Goal: Task Accomplishment & Management: Use online tool/utility

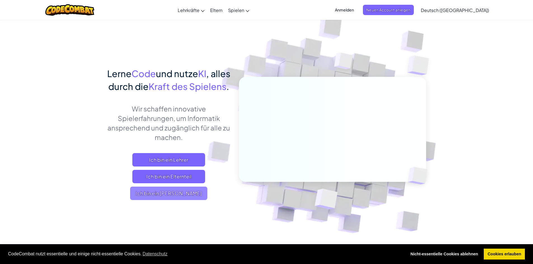
click at [183, 200] on span "Ich bin ein [PERSON_NAME]" at bounding box center [168, 193] width 77 height 13
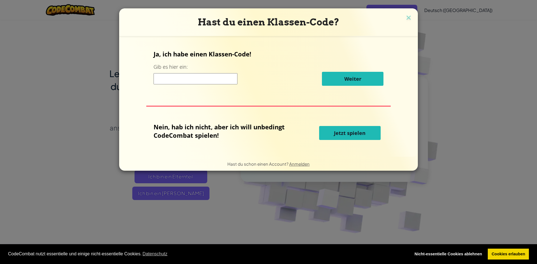
click at [213, 79] on input at bounding box center [196, 78] width 84 height 11
click at [348, 129] on button "Jetzt spielen" at bounding box center [350, 133] width 62 height 14
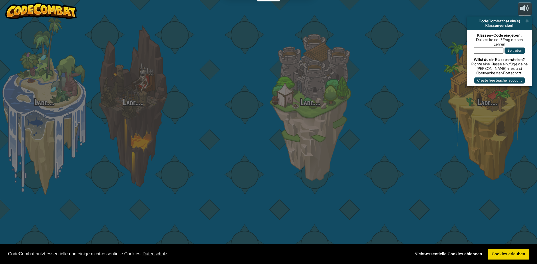
select select "de-DE"
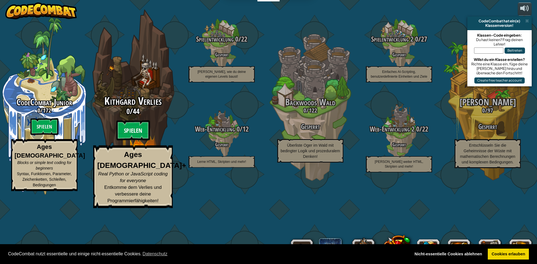
click at [136, 141] on btn "Spielen" at bounding box center [133, 131] width 34 height 20
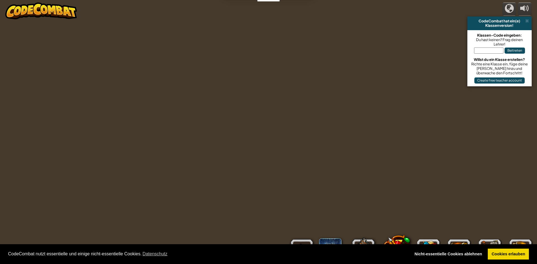
select select "de-DE"
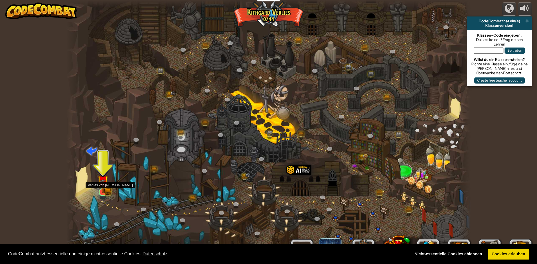
click at [101, 185] on img at bounding box center [103, 181] width 6 height 6
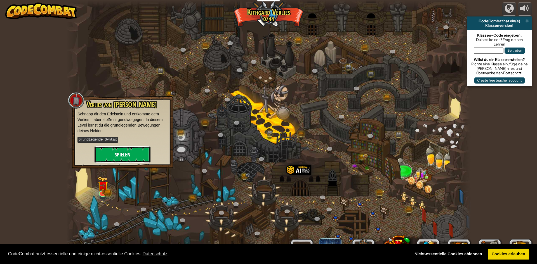
click at [133, 148] on button "Spielen" at bounding box center [123, 154] width 56 height 17
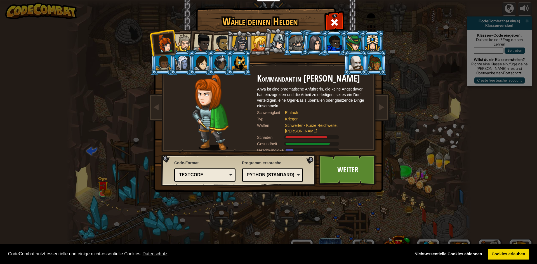
click at [373, 66] on div at bounding box center [375, 62] width 15 height 15
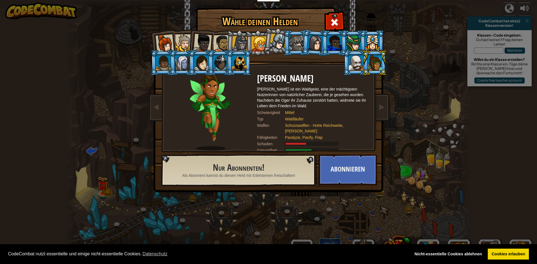
drag, startPoint x: 210, startPoint y: 65, endPoint x: 214, endPoint y: 66, distance: 3.8
click at [211, 66] on li at bounding box center [219, 62] width 25 height 25
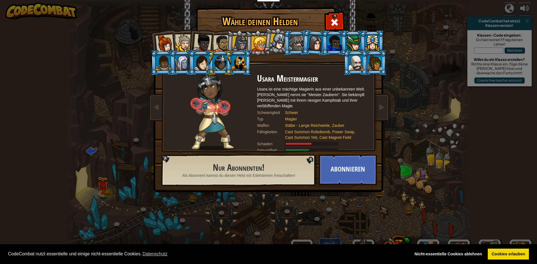
click at [239, 38] on div at bounding box center [240, 44] width 16 height 16
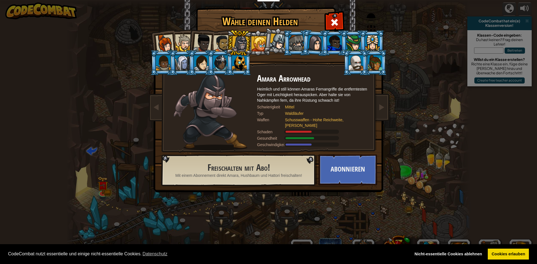
click at [222, 39] on div at bounding box center [221, 43] width 17 height 17
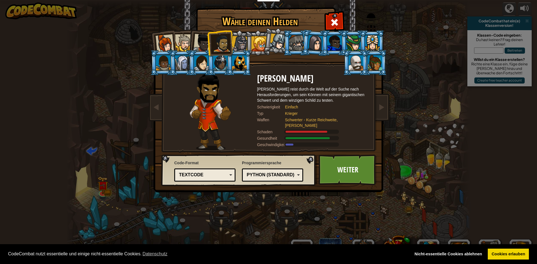
click at [162, 41] on div at bounding box center [165, 43] width 18 height 18
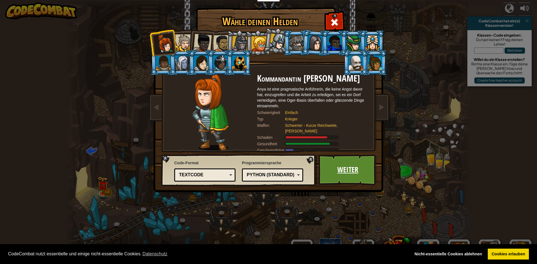
click at [330, 169] on link "Weiter" at bounding box center [348, 170] width 58 height 31
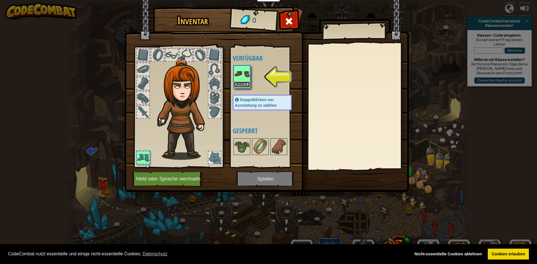
click at [238, 85] on button "Wähle" at bounding box center [242, 85] width 16 height 6
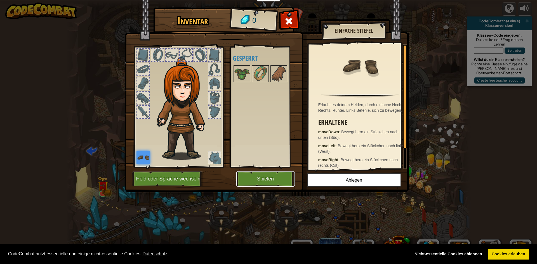
click at [254, 174] on button "Spielen" at bounding box center [265, 178] width 58 height 15
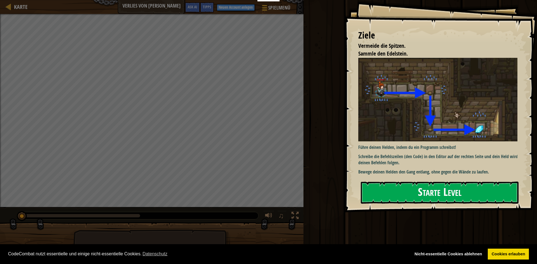
click at [383, 198] on button "Starte Level" at bounding box center [440, 193] width 158 height 22
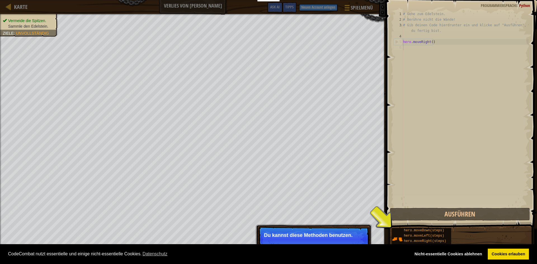
click at [339, 240] on div "Überspringen (Esc) Weiter" at bounding box center [336, 242] width 55 height 7
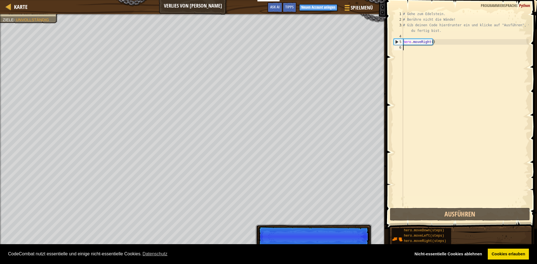
scroll to position [3, 0]
click at [335, 235] on p "Gib deinen Code rechts ein." at bounding box center [313, 236] width 99 height 6
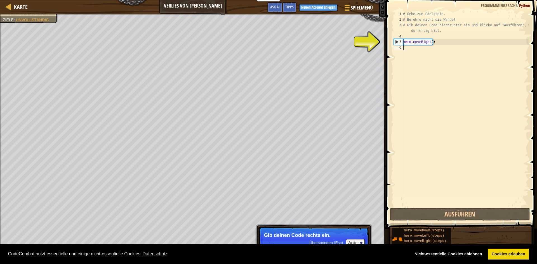
click at [419, 50] on div "# Gehe zum Edelstein. # Berühre nicht die Wände! # Gib deinen Code hierdrunter …" at bounding box center [465, 114] width 127 height 207
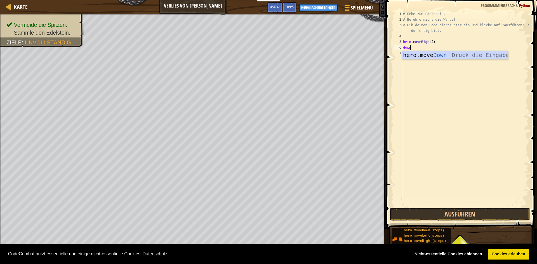
scroll to position [3, 0]
click at [435, 215] on button "Ausführen" at bounding box center [460, 214] width 140 height 13
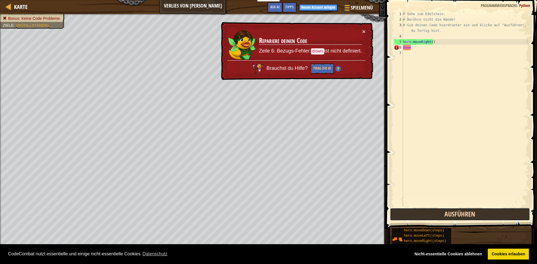
click at [436, 215] on button "Ausführen" at bounding box center [460, 214] width 140 height 13
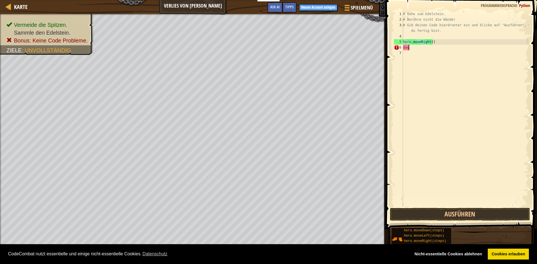
scroll to position [3, 0]
type textarea "d"
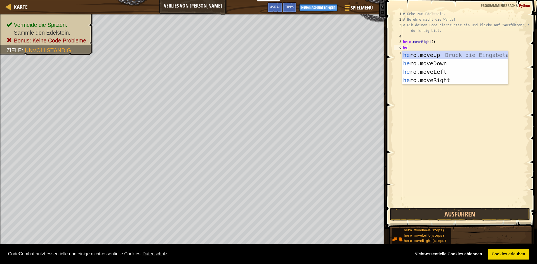
type textarea "her"
click at [435, 62] on div "her o.moveUp Drück die Eingabetaste her o.moveDown Drück die Eingabetaste her o…" at bounding box center [455, 76] width 106 height 50
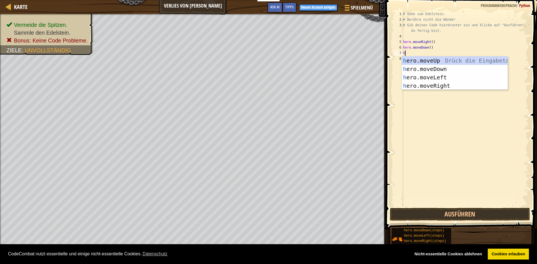
type textarea "he"
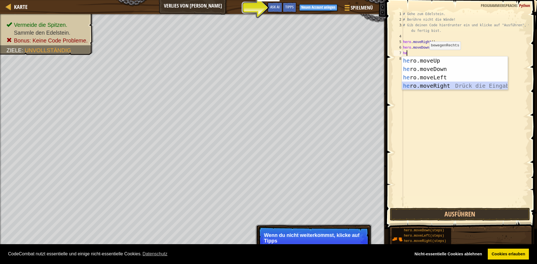
click at [427, 87] on div "he ro.moveUp Drück die Eingabetaste he ro.moveDown Drück die Eingabetaste he ro…" at bounding box center [455, 82] width 106 height 50
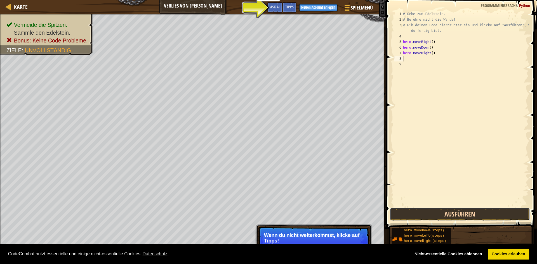
click at [445, 211] on button "Ausführen" at bounding box center [460, 214] width 140 height 13
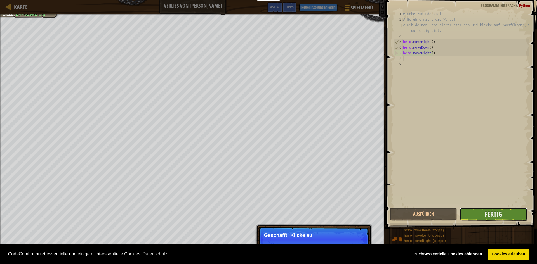
click at [503, 213] on button "Fertig" at bounding box center [493, 214] width 67 height 13
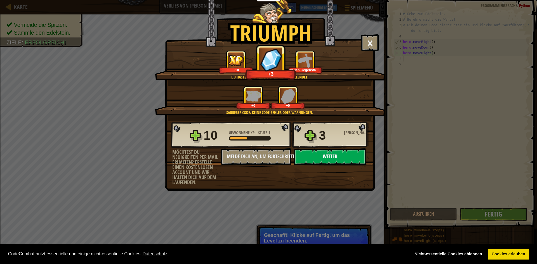
click at [313, 151] on button "Weiter" at bounding box center [330, 157] width 72 height 17
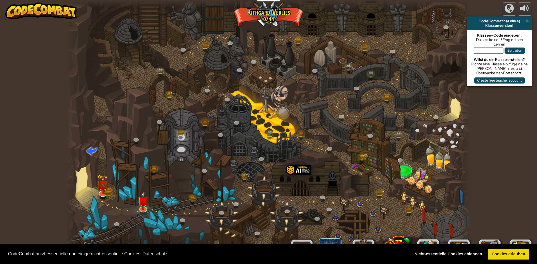
select select "de-DE"
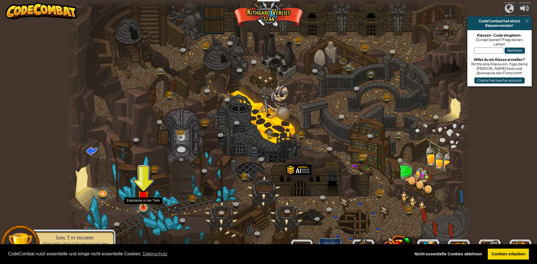
click at [139, 199] on img at bounding box center [143, 196] width 11 height 25
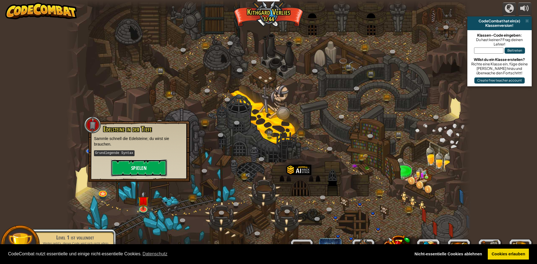
click at [152, 169] on button "Spielen" at bounding box center [139, 168] width 56 height 17
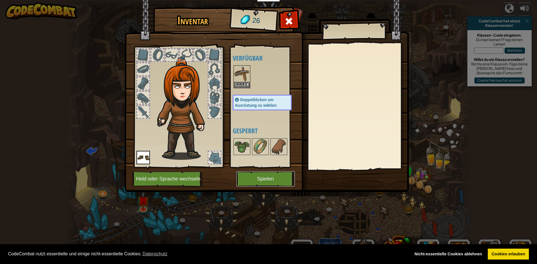
click at [268, 176] on button "Spielen" at bounding box center [265, 178] width 58 height 15
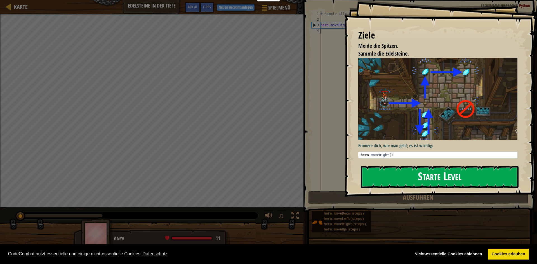
click at [372, 171] on button "Starte Level" at bounding box center [440, 177] width 158 height 22
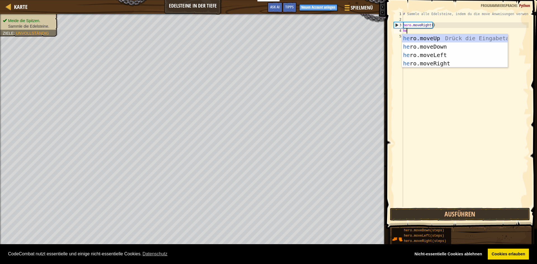
scroll to position [3, 0]
type textarea "her"
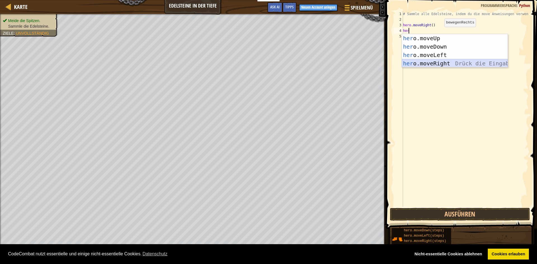
click at [448, 63] on div "her o.moveUp Drück die Eingabetaste her o.moveDown Drück die Eingabetaste her o…" at bounding box center [455, 59] width 106 height 50
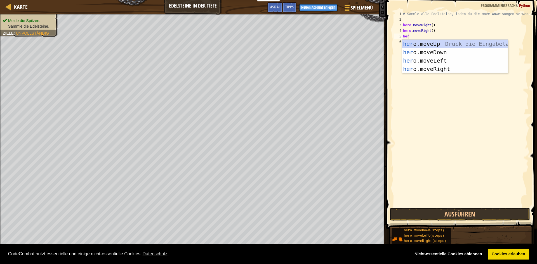
type textarea "hero"
click at [423, 41] on div "hero .moveUp Drück die Eingabetaste hero .moveDown Drück die Eingabetaste hero …" at bounding box center [455, 65] width 106 height 50
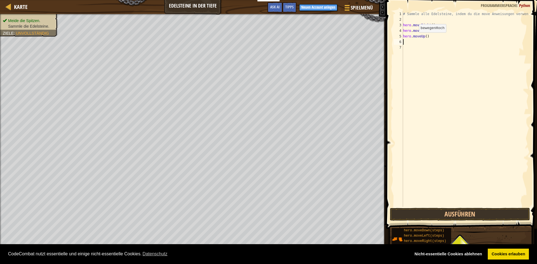
scroll to position [3, 0]
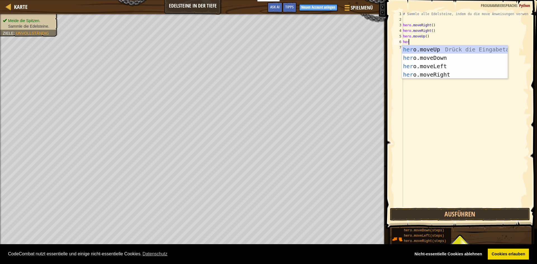
type textarea "hero"
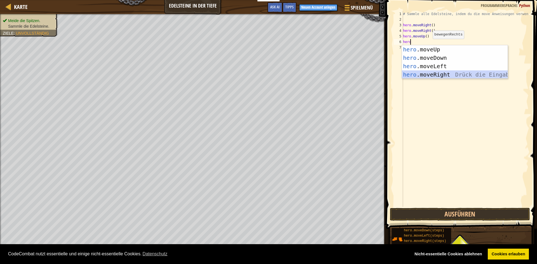
click at [431, 74] on div "hero .moveUp Drück die Eingabetaste hero .moveDown Drück die Eingabetaste hero …" at bounding box center [455, 70] width 106 height 50
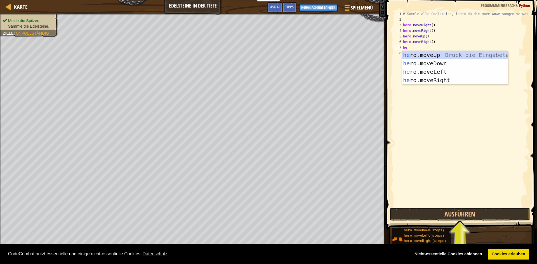
type textarea "her"
click at [427, 81] on div "her o.moveUp Drück die Eingabetaste her o.moveDown Drück die Eingabetaste her o…" at bounding box center [455, 76] width 106 height 50
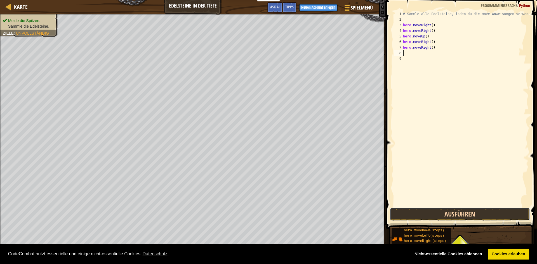
click at [464, 211] on button "Ausführen" at bounding box center [460, 214] width 140 height 13
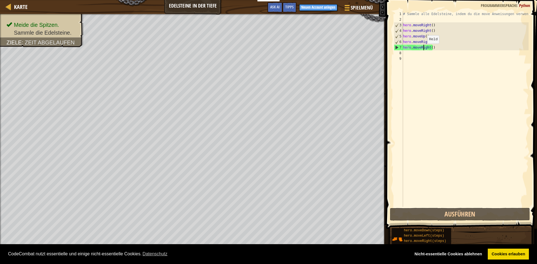
drag, startPoint x: 423, startPoint y: 49, endPoint x: 418, endPoint y: 49, distance: 4.2
click at [421, 49] on div "# Sammle alle Edelsteine, indem du die move Anweisungen verwendest. hero . move…" at bounding box center [465, 114] width 127 height 207
click at [422, 47] on div "# Sammle alle Edelsteine, indem du die move Anweisungen verwendest. hero . move…" at bounding box center [465, 109] width 127 height 196
click at [416, 46] on div "# Sammle alle Edelsteine, indem du die move Anweisungen verwendest. hero . move…" at bounding box center [465, 114] width 127 height 207
drag, startPoint x: 431, startPoint y: 47, endPoint x: 402, endPoint y: 47, distance: 28.5
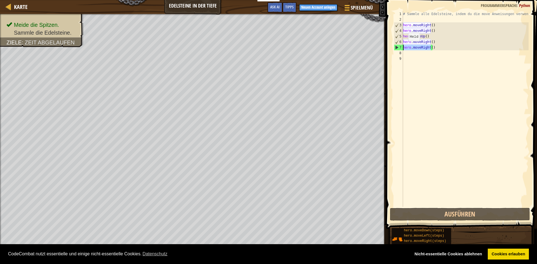
click at [402, 47] on div "hero.moveRight() 1 2 3 4 5 6 7 8 9 # Sammle alle Edelsteine, indem du die move …" at bounding box center [461, 109] width 136 height 196
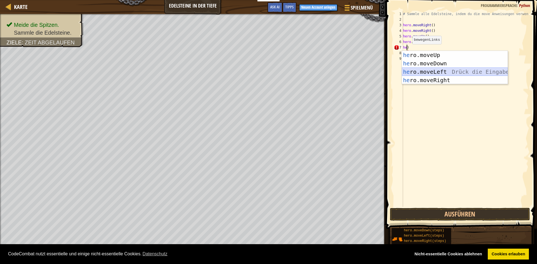
click at [437, 73] on div "he ro.moveUp Drück die Eingabetaste he ro.moveDown Drück die Eingabetaste he ro…" at bounding box center [455, 76] width 106 height 50
type textarea "hero.moveLeft()"
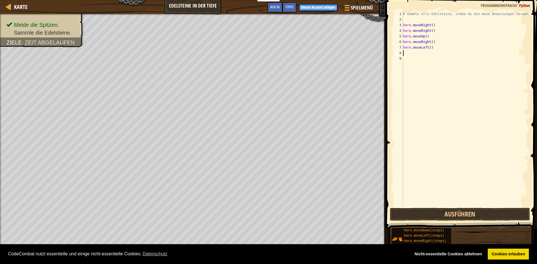
click at [424, 53] on div "# Sammle alle Edelsteine, indem du die move Anweisungen verwendest. hero . move…" at bounding box center [465, 114] width 127 height 207
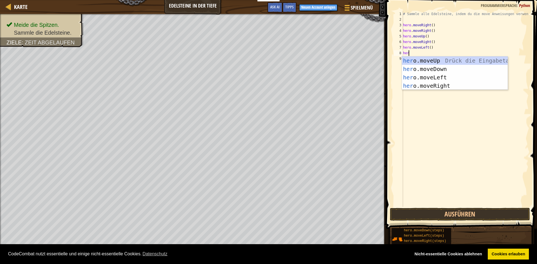
type textarea "hero"
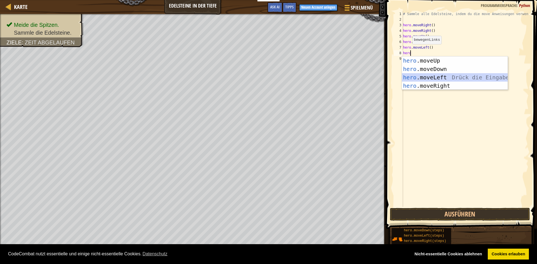
click at [424, 77] on div "hero .moveUp Drück die Eingabetaste hero .moveDown Drück die Eingabetaste hero …" at bounding box center [455, 82] width 106 height 50
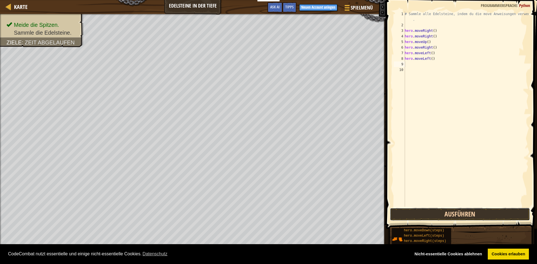
click at [492, 216] on button "Ausführen" at bounding box center [460, 214] width 140 height 13
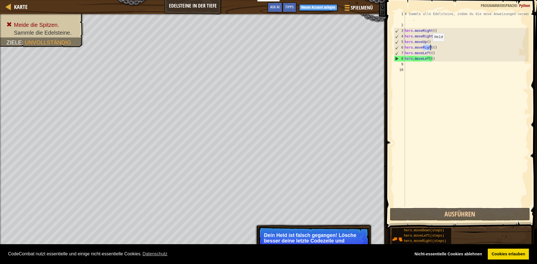
drag, startPoint x: 423, startPoint y: 46, endPoint x: 431, endPoint y: 47, distance: 7.9
click at [431, 47] on div "# Sammle alle Edelsteine, indem du die move Anweisungen verwendest . hero . mov…" at bounding box center [466, 117] width 125 height 213
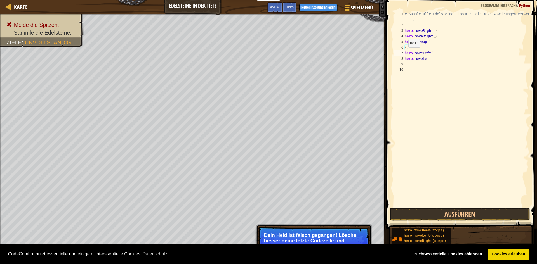
drag, startPoint x: 405, startPoint y: 53, endPoint x: 402, endPoint y: 64, distance: 11.8
click at [402, 58] on div "() 1 2 3 4 5 6 7 8 9 10 # Sammle alle Edelsteine, indem du die move Anweisungen…" at bounding box center [461, 109] width 136 height 196
type textarea "hero.moveLeft() hero.moveLeft()"
click at [402, 67] on div "9" at bounding box center [399, 65] width 11 height 6
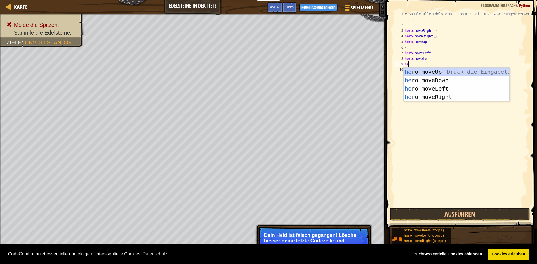
type textarea "her"
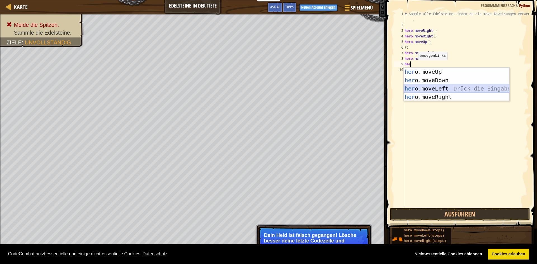
click at [426, 91] on div "her o.moveUp Drück die Eingabetaste her o.moveDown Drück die Eingabetaste her o…" at bounding box center [457, 93] width 106 height 50
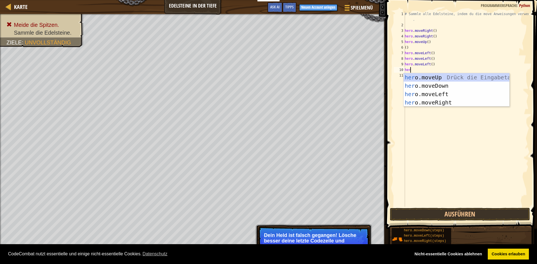
type textarea "hero"
click at [413, 86] on div "hero .moveUp Drück die Eingabetaste hero .moveDown Drück die Eingabetaste hero …" at bounding box center [457, 98] width 106 height 50
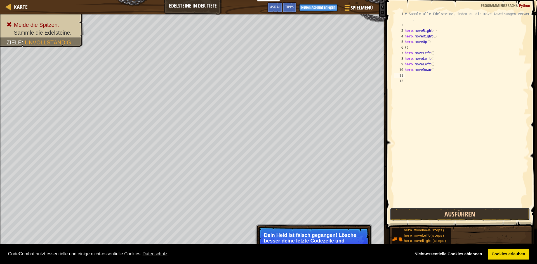
drag, startPoint x: 443, startPoint y: 210, endPoint x: 441, endPoint y: 208, distance: 3.6
click at [443, 211] on button "Ausführen" at bounding box center [460, 214] width 140 height 13
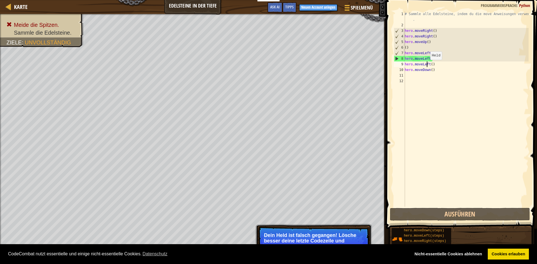
click at [427, 65] on div "# Sammle alle Edelsteine, indem du die move Anweisungen verwendest . hero . mov…" at bounding box center [466, 117] width 125 height 213
click at [428, 64] on div "# Sammle alle Edelsteine, indem du die move Anweisungen verwendest . hero . mov…" at bounding box center [466, 117] width 125 height 213
click at [434, 65] on div "# Sammle alle Edelsteine, indem du die move Anweisungen verwendest . hero . mov…" at bounding box center [466, 117] width 125 height 213
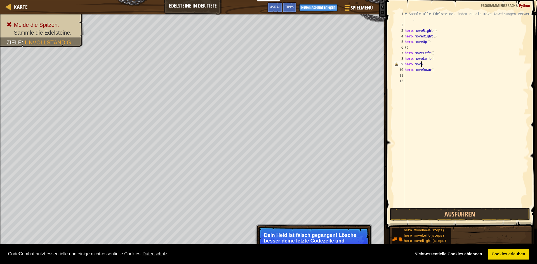
type textarea "hero.moved"
drag, startPoint x: 436, startPoint y: 70, endPoint x: 440, endPoint y: 86, distance: 16.2
click at [436, 0] on body "Cookie Policy CodeCombat nutzt essentielle und einige nicht-essentielle Cookies…" at bounding box center [268, 0] width 537 height 0
click at [431, 69] on div "hero.moveD own Drück die Eingabetaste" at bounding box center [457, 80] width 106 height 25
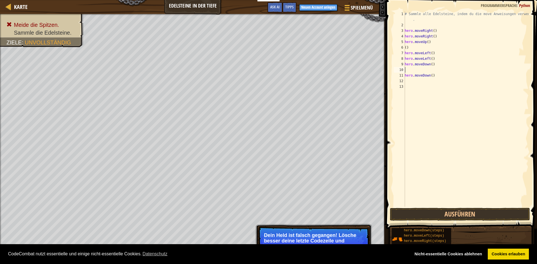
scroll to position [3, 0]
drag, startPoint x: 460, startPoint y: 216, endPoint x: 457, endPoint y: 213, distance: 4.6
click at [458, 214] on button "Ausführen" at bounding box center [460, 214] width 140 height 13
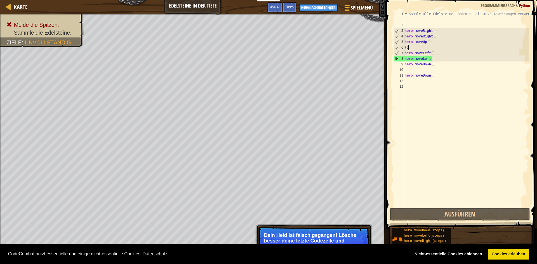
click at [429, 48] on div "# Sammle alle Edelsteine, indem du die move Anweisungen verwendest . hero . mov…" at bounding box center [466, 117] width 125 height 213
type textarea "("
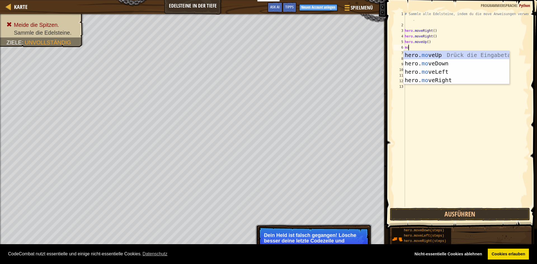
type textarea "move"
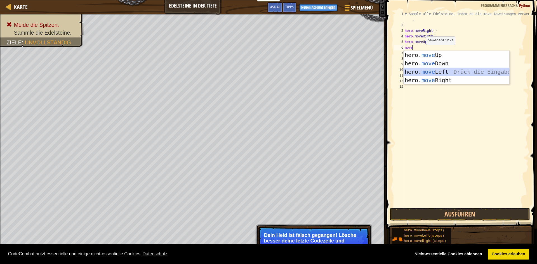
click at [444, 73] on div "hero. move Up Drück die Eingabetaste hero. move Down Drück die Eingabetaste her…" at bounding box center [457, 76] width 106 height 50
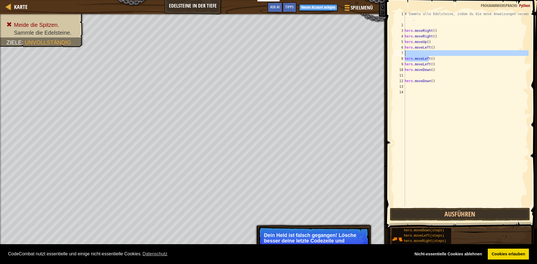
drag, startPoint x: 429, startPoint y: 59, endPoint x: 394, endPoint y: 54, distance: 35.3
click at [394, 54] on div "1 2 3 4 5 6 7 8 9 10 11 12 13 14 # Sammle alle Edelsteine, indem du die move An…" at bounding box center [461, 109] width 136 height 196
type textarea "hero.moveLeft()"
click at [418, 63] on div "# Sammle alle Edelsteine, indem du die move Anweisungen verwendest . hero . mov…" at bounding box center [466, 117] width 125 height 213
type textarea "hero.moveDown()"
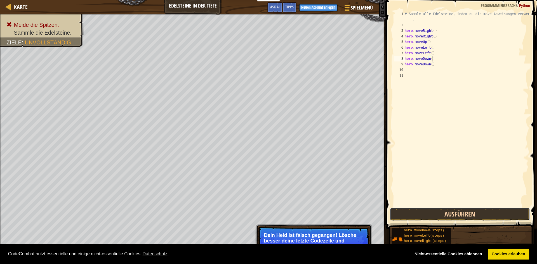
click at [439, 210] on button "Ausführen" at bounding box center [460, 214] width 140 height 13
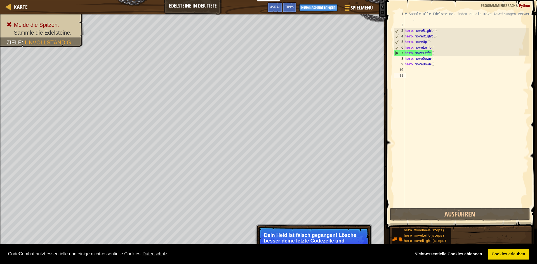
click at [417, 90] on div "# Sammle alle Edelsteine, indem du die move Anweisungen verwendest . hero . mov…" at bounding box center [466, 117] width 125 height 213
click at [430, 79] on div "# Sammle alle Edelsteine, indem du die move Anweisungen verwendest . hero . mov…" at bounding box center [466, 117] width 125 height 213
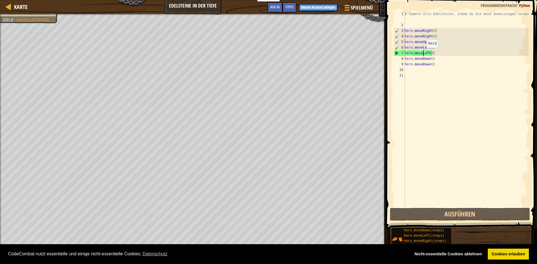
click at [423, 53] on div "# Sammle alle Edelsteine, indem du die move Anweisungen verwendest . hero . mov…" at bounding box center [466, 117] width 125 height 213
type textarea "hero.moveLeft()"
drag, startPoint x: 424, startPoint y: 53, endPoint x: 429, endPoint y: 52, distance: 4.9
click at [429, 52] on div "# Sammle alle Edelsteine, indem du die move Anweisungen verwendest . hero . mov…" at bounding box center [466, 117] width 125 height 213
drag, startPoint x: 432, startPoint y: 52, endPoint x: 404, endPoint y: 52, distance: 27.4
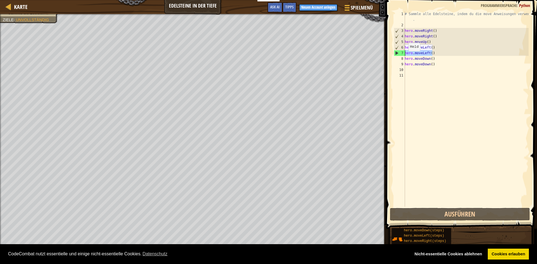
click at [404, 52] on div "hero.moveLeft() 1 2 3 4 5 6 7 8 9 10 11 # Sammle alle Edelsteine, indem du die …" at bounding box center [461, 109] width 136 height 196
drag, startPoint x: 442, startPoint y: 84, endPoint x: 445, endPoint y: 83, distance: 3.0
click at [444, 84] on div "# Sammle alle Edelsteine, indem du die move Anweisungen verwendest . hero . mov…" at bounding box center [466, 117] width 125 height 213
click at [448, 87] on div "# Sammle alle Edelsteine, indem du die move Anweisungen verwendest . hero . mov…" at bounding box center [466, 117] width 125 height 213
click at [433, 53] on div "# Sammle alle Edelsteine, indem du die move Anweisungen verwendest . hero . mov…" at bounding box center [466, 117] width 125 height 213
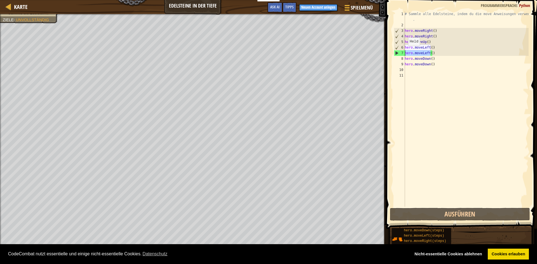
drag, startPoint x: 430, startPoint y: 53, endPoint x: 405, endPoint y: 51, distance: 25.5
click at [405, 51] on div "hero.moveLeft() 1 2 3 4 5 6 7 8 9 10 11 # Sammle alle Edelsteine, indem du die …" at bounding box center [461, 109] width 136 height 196
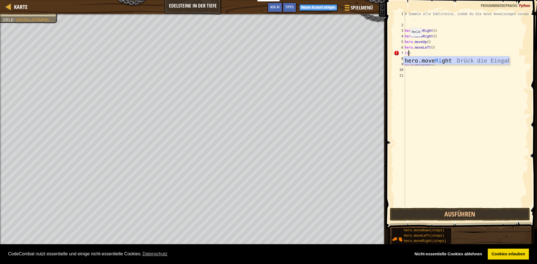
scroll to position [3, 0]
click at [461, 59] on div "he r o.moveR i g h t Drück die Eingabetaste" at bounding box center [457, 69] width 106 height 25
click at [490, 214] on button "Ausführen" at bounding box center [460, 214] width 140 height 13
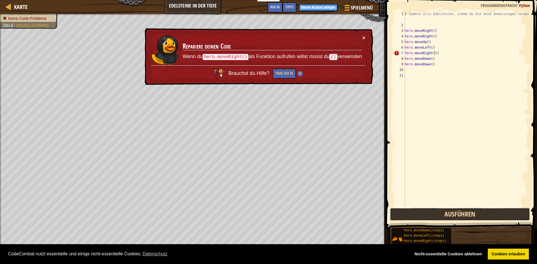
click at [490, 214] on button "Ausführen" at bounding box center [460, 214] width 140 height 13
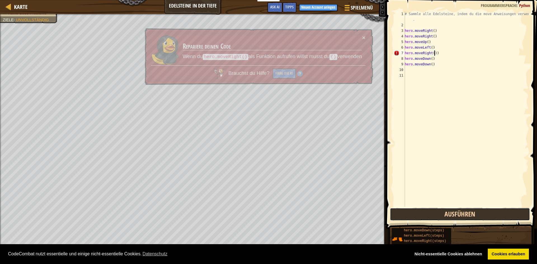
click at [490, 214] on button "Ausführen" at bounding box center [460, 214] width 140 height 13
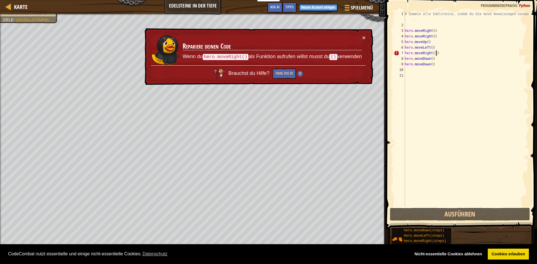
click at [442, 53] on div "# Sammle alle Edelsteine, indem du die move Anweisungen verwendest . hero . mov…" at bounding box center [466, 117] width 125 height 213
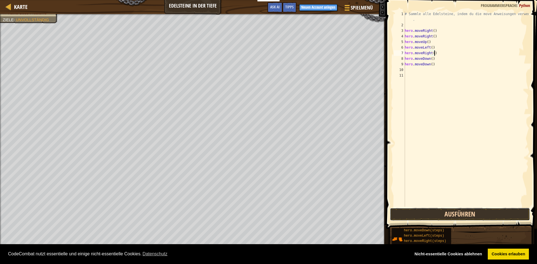
click at [434, 214] on button "Ausführen" at bounding box center [460, 214] width 140 height 13
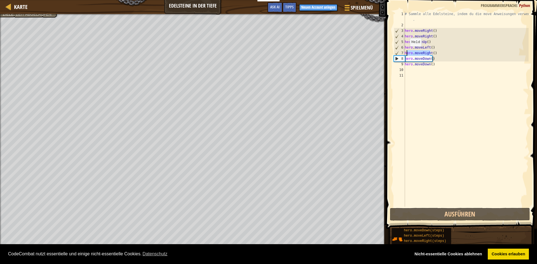
drag, startPoint x: 430, startPoint y: 54, endPoint x: 407, endPoint y: 52, distance: 23.3
click at [407, 52] on div "# Sammle alle Edelsteine, indem du die move Anweisungen verwendest . hero . mov…" at bounding box center [466, 117] width 125 height 213
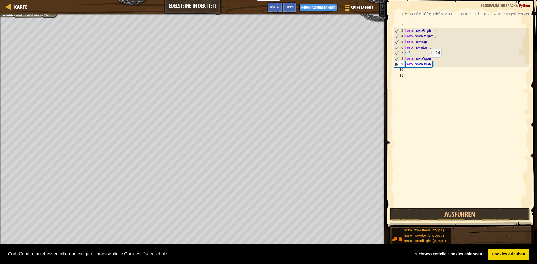
click at [427, 63] on div "# Sammle alle Edelsteine, indem du die move Anweisungen verwendest . hero . mov…" at bounding box center [466, 117] width 125 height 213
drag, startPoint x: 430, startPoint y: 63, endPoint x: 399, endPoint y: 64, distance: 30.8
click at [399, 64] on div "hero.moveDown() 1 2 3 4 5 6 7 8 9 10 11 # Sammle alle Edelsteine, indem du die …" at bounding box center [461, 109] width 136 height 196
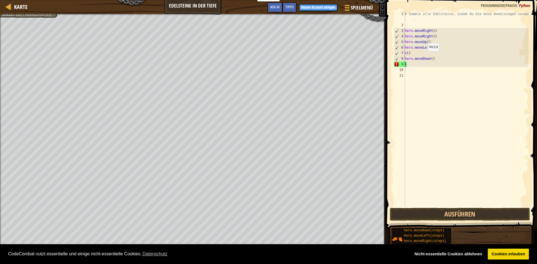
click at [424, 57] on div "# Sammle alle Edelsteine, indem du die move Anweisungen verwendest . hero . mov…" at bounding box center [466, 117] width 125 height 213
click at [419, 51] on div "# Sammle alle Edelsteine, indem du die move Anweisungen verwendest . hero . mov…" at bounding box center [466, 117] width 125 height 213
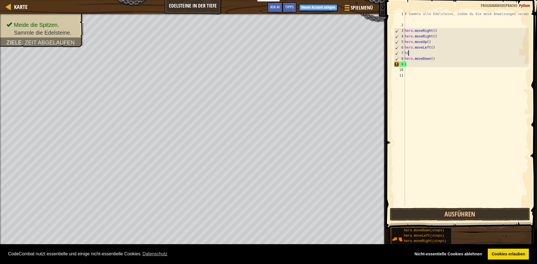
type textarea "h"
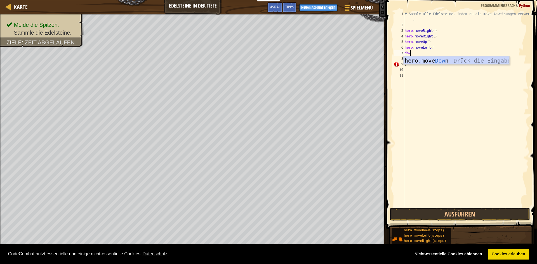
type textarea "down"
click at [432, 60] on div "hero.move Down Drück die Eingabetaste" at bounding box center [457, 69] width 106 height 25
drag, startPoint x: 437, startPoint y: 64, endPoint x: 396, endPoint y: 60, distance: 40.7
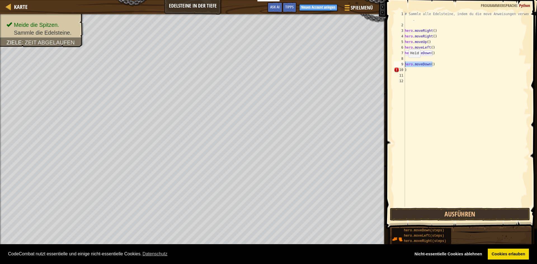
click at [397, 65] on div "1 2 3 4 5 6 7 8 9 10 11 12 # Sammle alle Edelsteine, indem du die move Anweisun…" at bounding box center [461, 109] width 136 height 196
type textarea "hero.moveDown()"
click at [411, 60] on div "# Sammle alle Edelsteine, indem du die move Anweisungen verwendest . hero . mov…" at bounding box center [466, 117] width 125 height 213
type textarea "down"
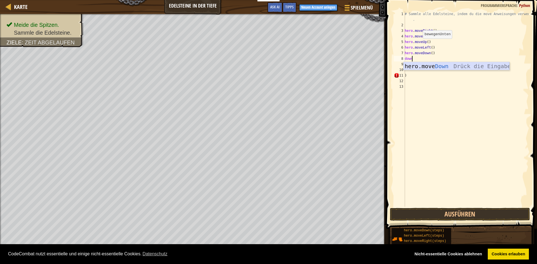
click at [453, 67] on div "hero.move Down Drück die Eingabetaste" at bounding box center [457, 74] width 106 height 25
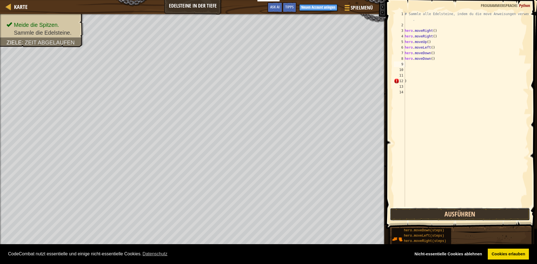
click at [471, 216] on button "Ausführen" at bounding box center [460, 214] width 140 height 13
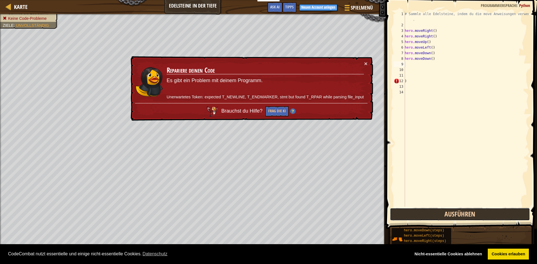
click at [473, 215] on button "Ausführen" at bounding box center [460, 214] width 140 height 13
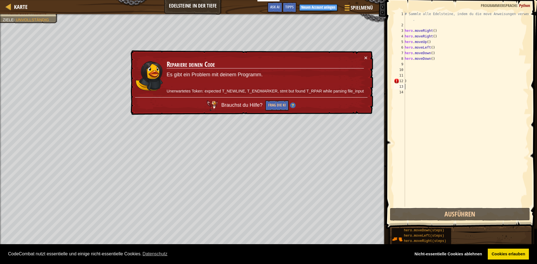
click at [429, 84] on div "# Sammle alle Edelsteine, indem du die move Anweisungen verwendest . hero . mov…" at bounding box center [466, 117] width 125 height 213
click at [426, 82] on div "# Sammle alle Edelsteine, indem du die move Anweisungen verwendest . hero . mov…" at bounding box center [466, 117] width 125 height 213
type textarea ")"
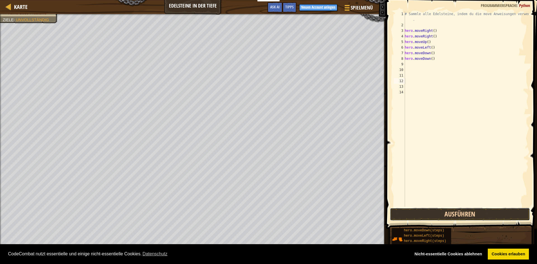
click at [437, 213] on button "Ausführen" at bounding box center [460, 214] width 140 height 13
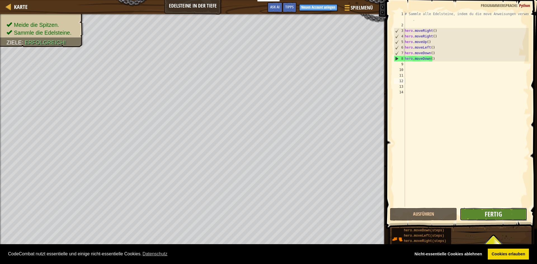
click at [497, 213] on span "Fertig" at bounding box center [493, 214] width 17 height 9
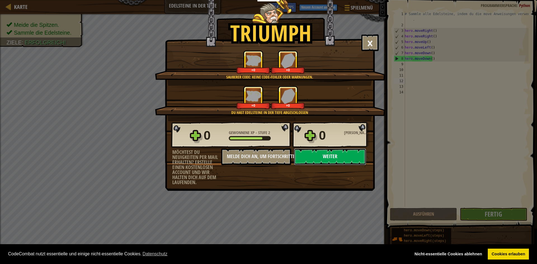
click at [349, 160] on button "Weiter" at bounding box center [330, 157] width 72 height 17
select select "de-DE"
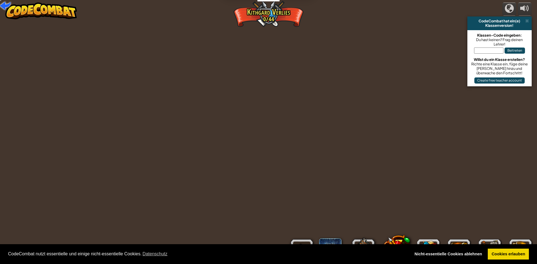
select select "de-DE"
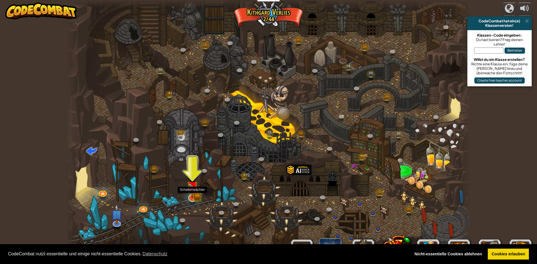
click at [187, 201] on div at bounding box center [268, 132] width 404 height 264
click at [196, 200] on link at bounding box center [191, 197] width 11 height 11
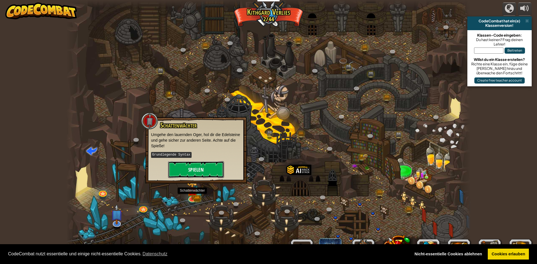
click at [192, 171] on button "Spielen" at bounding box center [196, 169] width 56 height 17
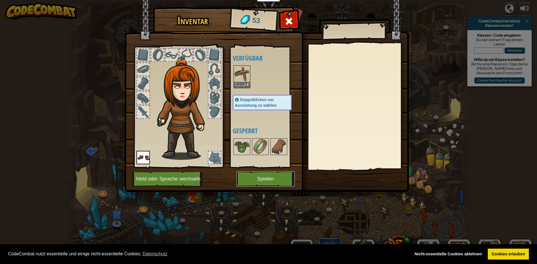
click at [270, 177] on button "Spielen" at bounding box center [265, 178] width 58 height 15
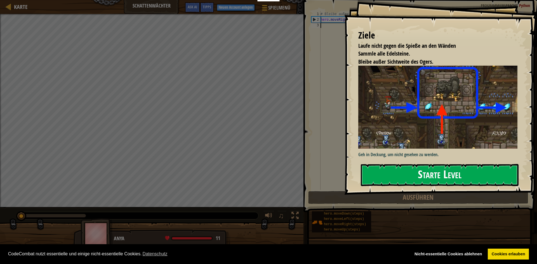
click at [394, 178] on button "Starte Level" at bounding box center [440, 175] width 158 height 22
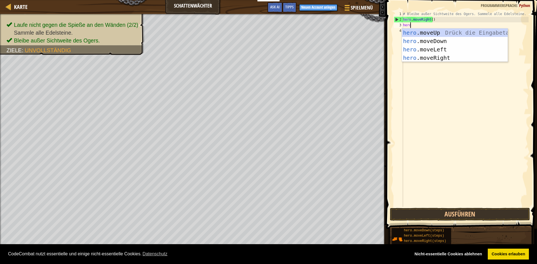
scroll to position [3, 0]
type textarea "hero."
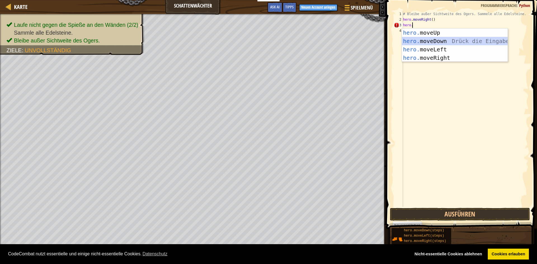
click at [446, 42] on div "hero. moveUp Drück die Eingabetaste hero. moveDown Drück die Eingabetaste hero.…" at bounding box center [455, 54] width 106 height 50
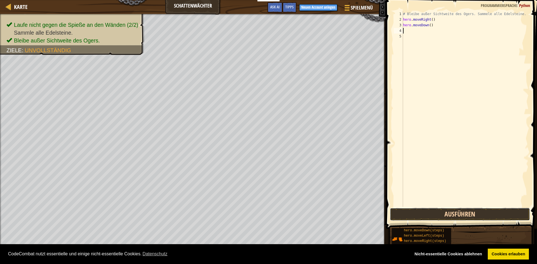
click at [491, 213] on button "Ausführen" at bounding box center [460, 214] width 140 height 13
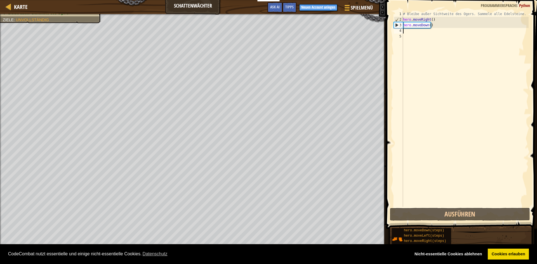
click at [425, 28] on div "# Bleibe außer Sichtweite des Ogers. Sammele alle Edelsteine. hero . moveRight …" at bounding box center [465, 114] width 127 height 207
click at [425, 27] on div "# Bleibe außer Sichtweite des Ogers. Sammele alle Edelsteine. hero . moveRight …" at bounding box center [465, 114] width 127 height 207
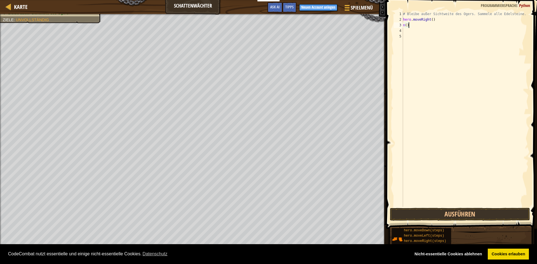
click at [441, 22] on div "# Bleibe außer Sichtweite des Ogers. Sammele alle Edelsteine. hero . moveRight …" at bounding box center [465, 114] width 127 height 207
type textarea "n"
type textarea "m"
type textarea "up"
drag, startPoint x: 459, startPoint y: 32, endPoint x: 458, endPoint y: 41, distance: 9.0
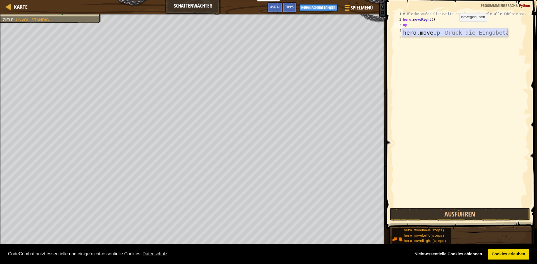
click at [460, 36] on div "hero.move Up Drück die Eingabetaste" at bounding box center [455, 41] width 106 height 25
click at [404, 214] on button "Ausführen" at bounding box center [460, 214] width 140 height 13
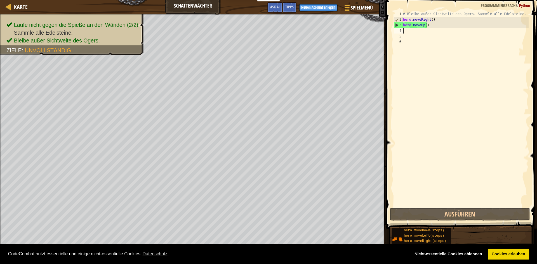
type textarea "r"
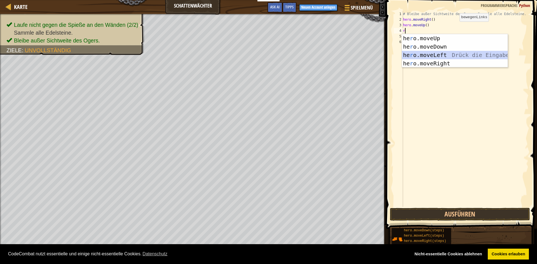
click at [430, 55] on div "he r o.moveUp Drück die Eingabetaste he r o.moveDown Drück die Eingabetaste he …" at bounding box center [455, 59] width 106 height 50
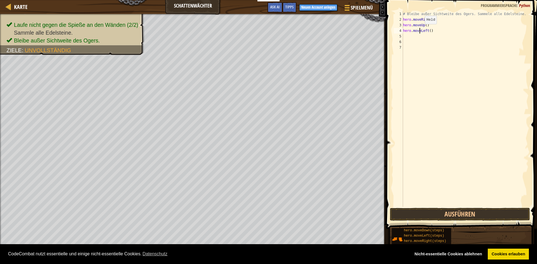
click at [420, 30] on div "# Bleibe außer Sichtweite des Ogers. Sammele alle Edelsteine. hero . moveRight …" at bounding box center [465, 114] width 127 height 207
drag, startPoint x: 423, startPoint y: 30, endPoint x: 433, endPoint y: 31, distance: 10.1
click at [433, 31] on div "# Bleibe außer Sichtweite des Ogers. Sammele alle Edelsteine. hero . moveRight …" at bounding box center [465, 114] width 127 height 207
type textarea "hero.move"
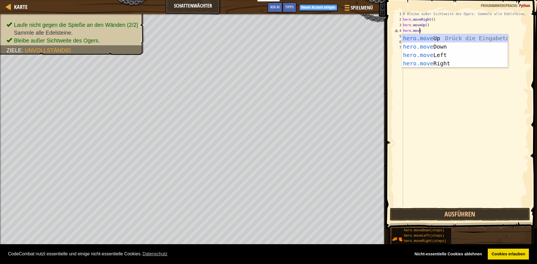
scroll to position [3, 1]
click at [425, 53] on div "hero.move Up Drück die Eingabetaste hero.move Down Drück die Eingabetaste hero.…" at bounding box center [455, 59] width 106 height 50
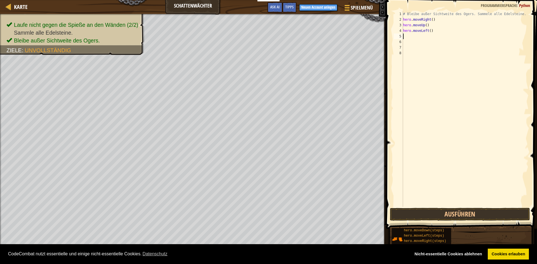
scroll to position [3, 0]
click at [432, 33] on div "# Bleibe außer Sichtweite des Ogers. Sammele alle Edelsteine. hero . moveRight …" at bounding box center [465, 114] width 127 height 207
type textarea "hero.mover"
click at [444, 36] on div "hero.moveR ight Drück die Eingabetaste" at bounding box center [455, 46] width 106 height 25
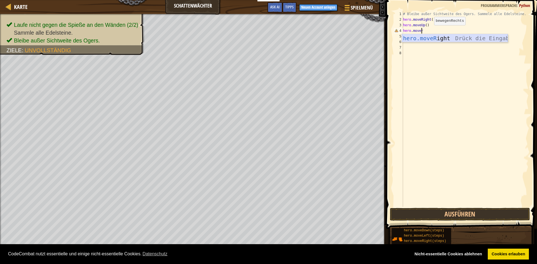
scroll to position [3, 0]
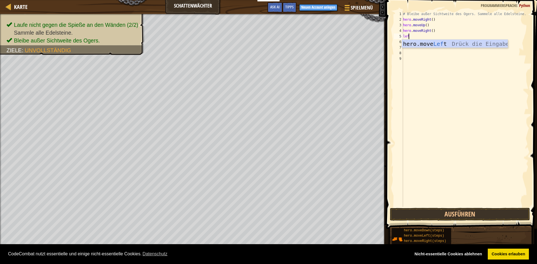
type textarea "left"
click at [458, 42] on div "hero.move Left Drück die Eingabetaste" at bounding box center [455, 52] width 106 height 25
click at [466, 213] on button "Ausführen" at bounding box center [460, 214] width 140 height 13
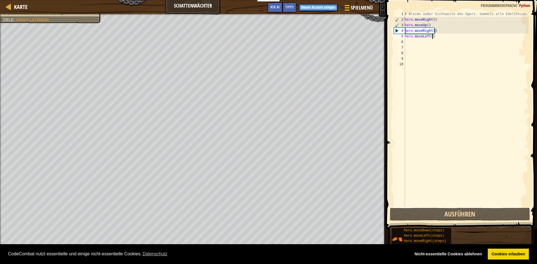
click at [444, 37] on div "# Bleibe außer Sichtweite des Ogers. Sammele alle Edelsteine. hero . moveRight …" at bounding box center [466, 114] width 125 height 207
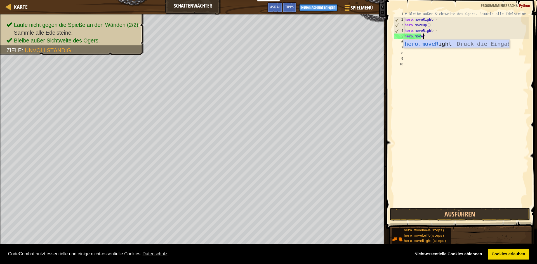
scroll to position [3, 1]
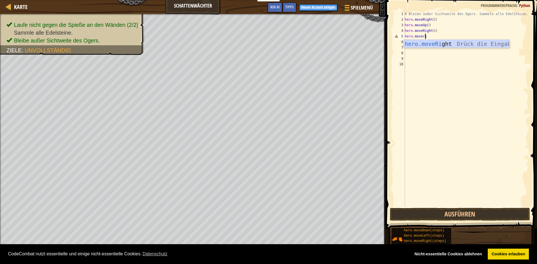
type textarea "hero.moverig"
click at [449, 39] on div "# Bleibe außer Sichtweite des Ogers. Sammele alle Edelsteine. hero . moveRight …" at bounding box center [466, 114] width 125 height 207
click at [449, 37] on div "# Bleibe außer Sichtweite des Ogers. Sammele alle Edelsteine. hero . moveRight …" at bounding box center [466, 114] width 125 height 207
type textarea "hero.moverigh"
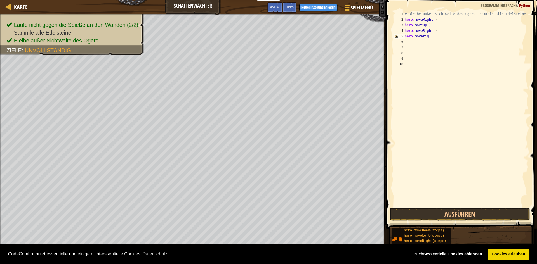
scroll to position [3, 2]
click at [448, 45] on div "hero.moveRigh t Drück die Eingabetaste" at bounding box center [457, 52] width 106 height 25
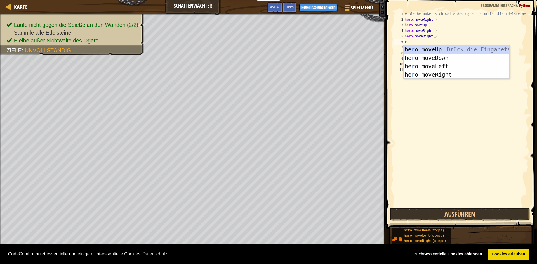
type textarea "ri"
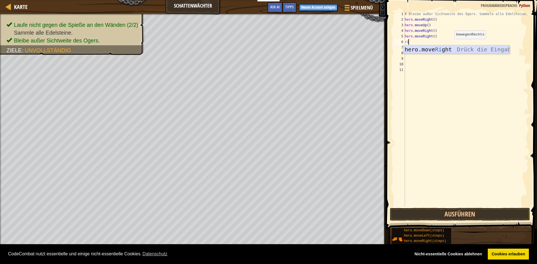
click at [456, 50] on div "hero.move Ri ght Drück die Eingabetaste" at bounding box center [457, 57] width 106 height 25
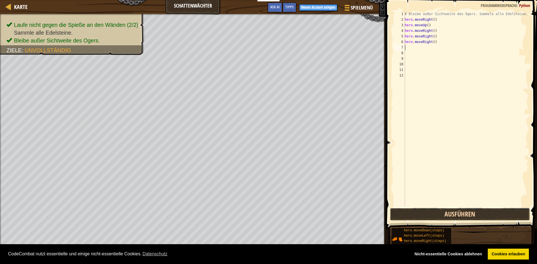
drag, startPoint x: 482, startPoint y: 216, endPoint x: 484, endPoint y: 212, distance: 4.1
click at [484, 212] on button "Ausführen" at bounding box center [460, 214] width 140 height 13
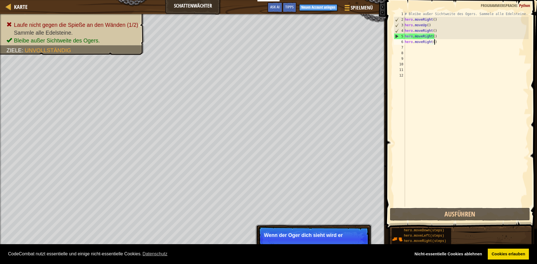
click at [465, 43] on div "# Bleibe außer Sichtweite des Ogers. Sammele alle Edelsteine. hero . moveRight …" at bounding box center [466, 114] width 125 height 207
drag, startPoint x: 465, startPoint y: 43, endPoint x: 463, endPoint y: 45, distance: 3.0
click at [463, 45] on div "# Bleibe außer Sichtweite des Ogers. Sammele alle Edelsteine. hero . moveRight …" at bounding box center [466, 114] width 125 height 207
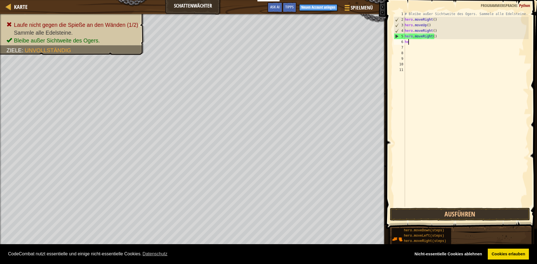
type textarea "h"
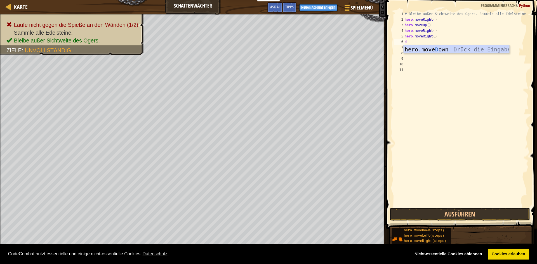
type textarea "do"
click at [460, 55] on div "# Bleibe außer Sichtweite des Ogers. Sammele alle Edelsteine. hero . moveRight …" at bounding box center [466, 114] width 125 height 207
drag, startPoint x: 427, startPoint y: 41, endPoint x: 422, endPoint y: 43, distance: 5.9
click at [422, 43] on div "# Bleibe außer Sichtweite des Ogers. Sammele alle Edelsteine. hero . moveRight …" at bounding box center [466, 114] width 125 height 207
type textarea "dow"
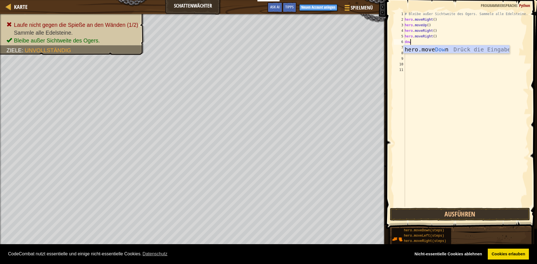
click at [440, 46] on div "hero.move Dow n Drück die Eingabetaste" at bounding box center [457, 57] width 106 height 25
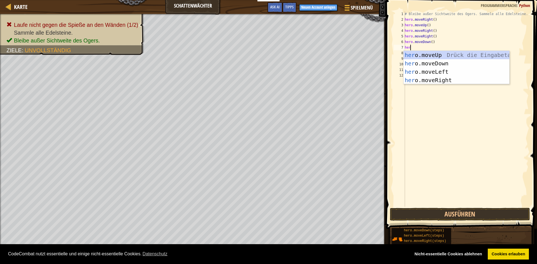
type textarea "hero"
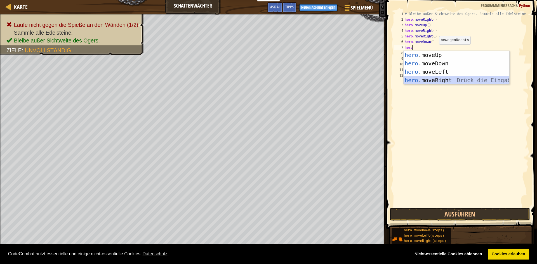
click at [423, 80] on div "hero .moveUp Drück die Eingabetaste hero .moveDown Drück die Eingabetaste hero …" at bounding box center [457, 76] width 106 height 50
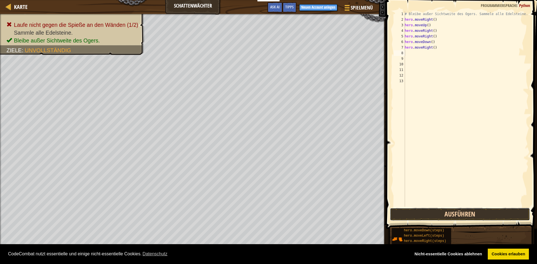
click at [481, 215] on button "Ausführen" at bounding box center [460, 214] width 140 height 13
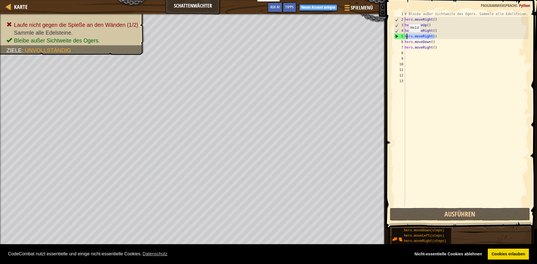
drag, startPoint x: 437, startPoint y: 38, endPoint x: 404, endPoint y: 37, distance: 32.7
click at [404, 37] on div "1 2 3 4 5 6 7 8 9 10 11 12 13 # Bleibe außer Sichtweite des Ogers. Sammele alle…" at bounding box center [461, 109] width 136 height 196
type textarea "hero.moveRight()"
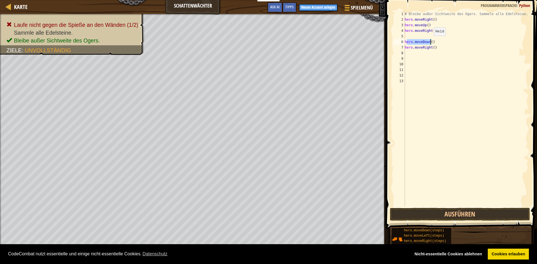
drag, startPoint x: 406, startPoint y: 42, endPoint x: 431, endPoint y: 41, distance: 24.3
click at [431, 41] on div "# Bleibe außer Sichtweite des Ogers. Sammele alle Edelsteine. hero . moveRight …" at bounding box center [466, 114] width 125 height 207
click at [434, 41] on div "# Bleibe außer Sichtweite des Ogers. Sammele alle Edelsteine. hero . moveRight …" at bounding box center [466, 114] width 125 height 207
type textarea "h"
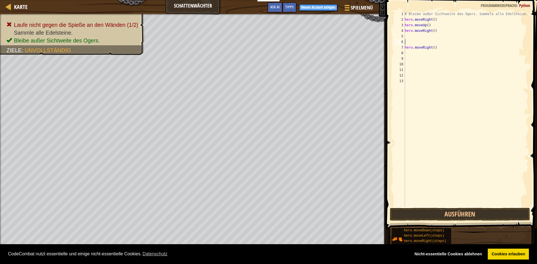
click at [443, 44] on div "# Bleibe außer Sichtweite des Ogers. Sammele alle Edelsteine. hero . moveRight …" at bounding box center [466, 114] width 125 height 207
drag, startPoint x: 462, startPoint y: 46, endPoint x: 390, endPoint y: 46, distance: 72.2
click at [390, 46] on div "1 2 3 4 5 6 7 8 9 10 11 12 13 # Bleibe außer Sichtweite des Ogers. Sammele alle…" at bounding box center [460, 126] width 153 height 246
type textarea "hero.moveRight()"
click at [408, 39] on div "# Bleibe außer Sichtweite des Ogers. Sammele alle Edelsteine. hero . moveRight …" at bounding box center [466, 114] width 125 height 207
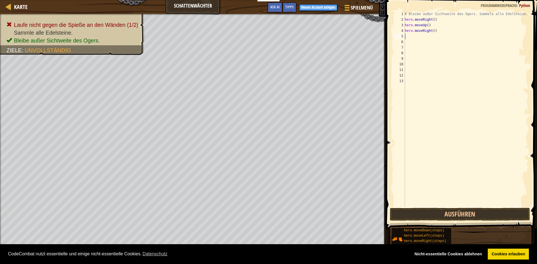
click at [409, 37] on div "# Bleibe außer Sichtweite des Ogers. Sammele alle Edelsteine. hero . moveRight …" at bounding box center [466, 114] width 125 height 207
type textarea "down"
click at [422, 41] on div "hero.move Down Drück die Eingabetaste" at bounding box center [457, 52] width 106 height 25
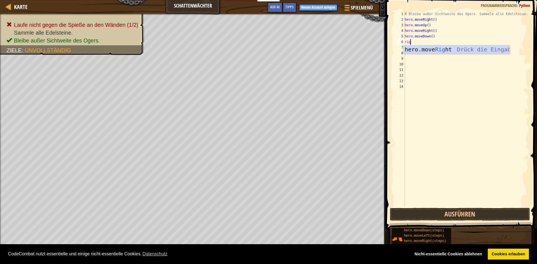
type textarea "righ"
click at [441, 48] on div "hero.move Righ t Drück die Eingabetaste" at bounding box center [457, 57] width 106 height 25
click at [484, 210] on button "Ausführen" at bounding box center [460, 214] width 140 height 13
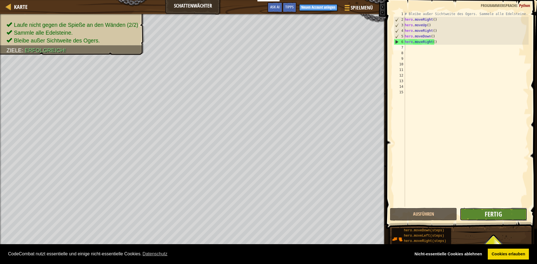
click at [492, 216] on span "Fertig" at bounding box center [493, 214] width 17 height 9
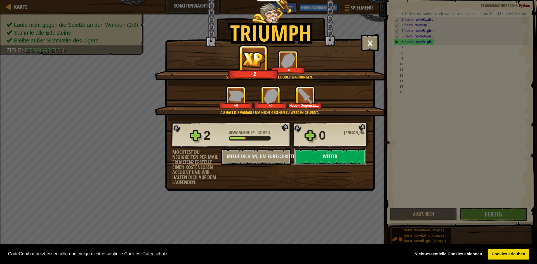
click at [310, 154] on button "Weiter" at bounding box center [330, 157] width 72 height 17
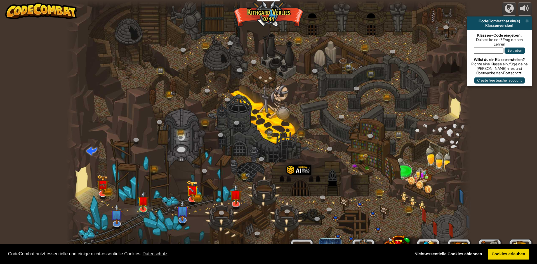
select select "de-DE"
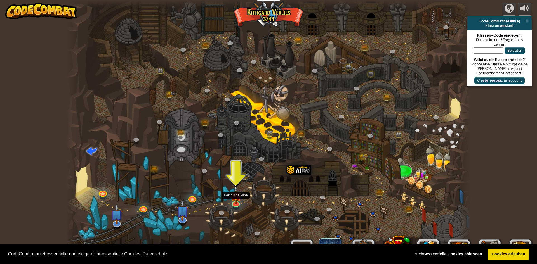
drag, startPoint x: 234, startPoint y: 197, endPoint x: 238, endPoint y: 207, distance: 10.5
click at [234, 197] on img at bounding box center [235, 195] width 11 height 19
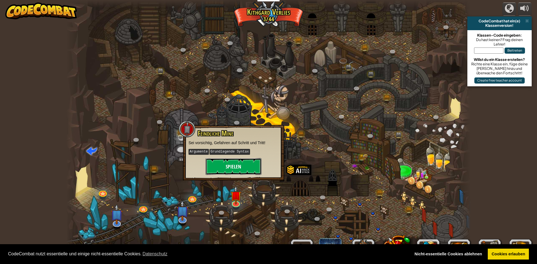
click at [237, 174] on button "Spielen" at bounding box center [234, 166] width 56 height 17
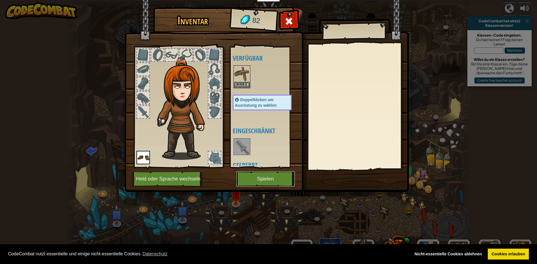
click at [265, 185] on button "Spielen" at bounding box center [265, 178] width 58 height 15
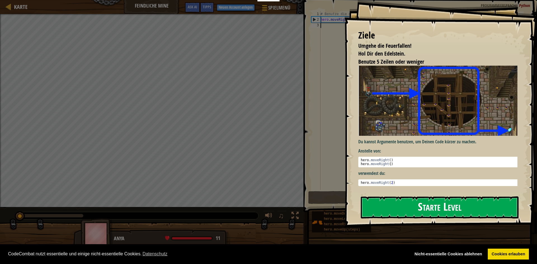
click at [387, 204] on button "Starte Level" at bounding box center [440, 208] width 158 height 22
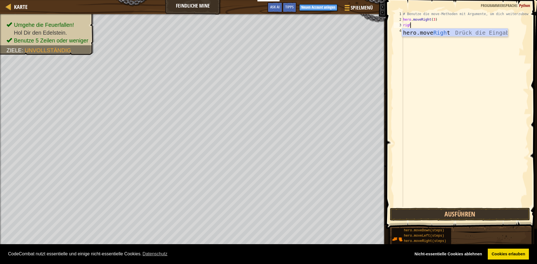
scroll to position [3, 0]
type textarea "right"
click at [418, 35] on div "hero.move Right Drück die Eingabetaste" at bounding box center [455, 41] width 106 height 25
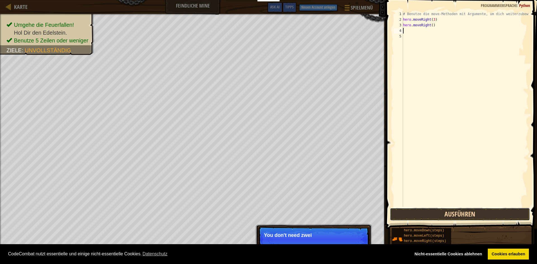
click at [398, 213] on button "Ausführen" at bounding box center [460, 214] width 140 height 13
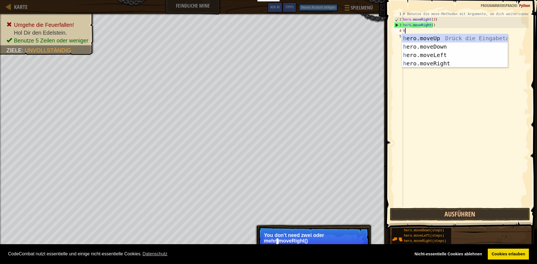
type textarea "her"
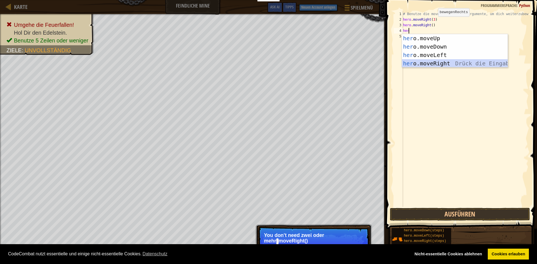
click at [411, 65] on div "her o.moveUp Drück die Eingabetaste her o.moveDown Drück die Eingabetaste her o…" at bounding box center [455, 59] width 106 height 50
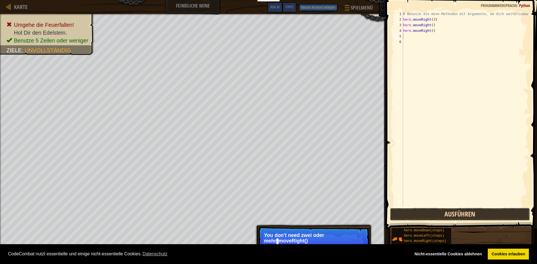
click at [469, 210] on button "Ausführen" at bounding box center [460, 214] width 140 height 13
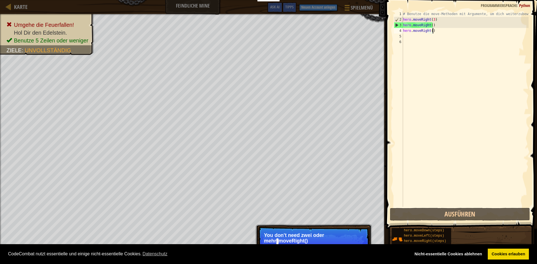
click at [445, 30] on div "# Benutze die move-Methoden mit Argumente, um dich weiterzubewegen hero . moveR…" at bounding box center [465, 114] width 127 height 207
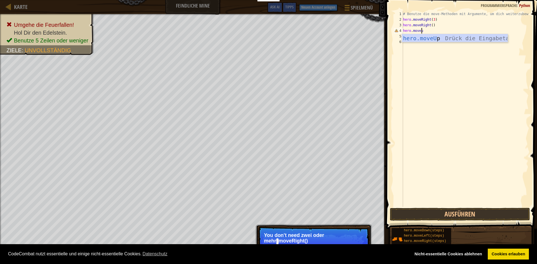
type textarea "hero.moveup"
click at [452, 36] on div "hero.moveUp Drück die Eingabetaste" at bounding box center [455, 46] width 106 height 25
click at [475, 219] on button "Ausführen" at bounding box center [460, 214] width 140 height 13
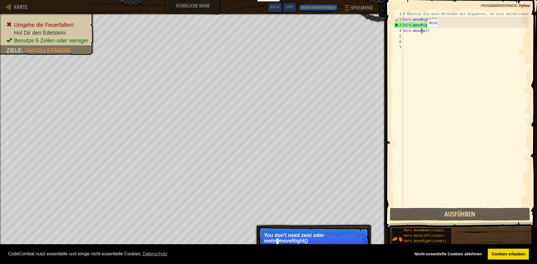
click at [422, 33] on div "# Benutze die move-Methoden mit Argumente, um dich weiterzubewegen hero . moveR…" at bounding box center [465, 114] width 127 height 207
click at [425, 32] on div "# Benutze die move-Methoden mit Argumente, um dich weiterzubewegen hero . moveR…" at bounding box center [465, 114] width 127 height 207
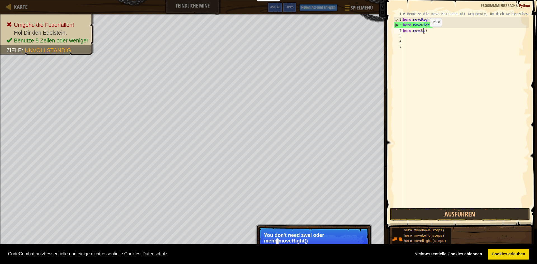
type textarea "hero.move)"
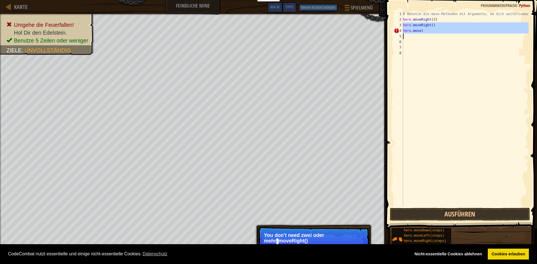
drag, startPoint x: 402, startPoint y: 23, endPoint x: 412, endPoint y: 38, distance: 17.3
click at [412, 38] on div "1 2 3 4 5 6 7 8 # Benutze die move-Methoden mit Argumente, um dich weiterzubewe…" at bounding box center [461, 109] width 136 height 196
type textarea "hero.move)"
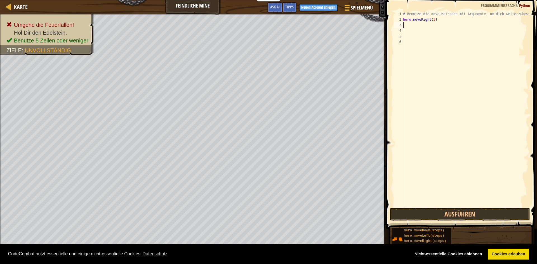
type textarea "ri"
click at [421, 30] on div "hero.move Ri ght Drück die Eingabetaste" at bounding box center [455, 41] width 106 height 25
type textarea "up"
click at [448, 36] on div "hero.move Up Drück die Eingabetaste" at bounding box center [455, 46] width 106 height 25
click at [447, 0] on body "Cookie Policy CodeCombat nutzt essentielle und einige nicht-essentielle Cookies…" at bounding box center [268, 0] width 537 height 0
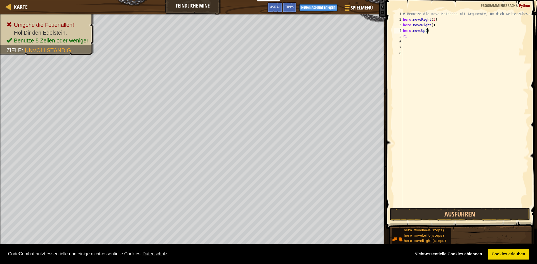
click at [427, 33] on div "# Benutze die move-Methoden mit Argumente, um dich weiterzubewegen hero . moveR…" at bounding box center [465, 114] width 127 height 207
click at [413, 38] on div "# Benutze die move-Methoden mit Argumente, um dich weiterzubewegen hero . moveR…" at bounding box center [465, 114] width 127 height 207
type textarea "righ"
click at [421, 51] on div "# Benutze die move-Methoden mit Argumente, um dich weiterzubewegen hero . moveR…" at bounding box center [465, 114] width 127 height 207
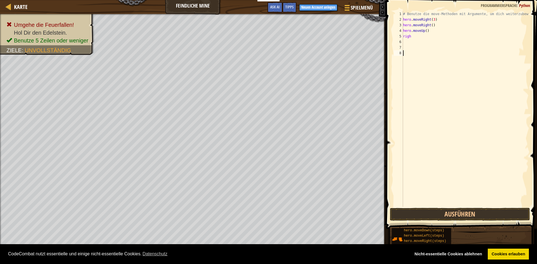
scroll to position [3, 0]
click at [420, 35] on div "# Benutze die move-Methoden mit Argumente, um dich weiterzubewegen hero . moveR…" at bounding box center [465, 114] width 127 height 207
type textarea "right"
click at [426, 44] on div "hero.move Right Drück die Eingabetaste" at bounding box center [455, 52] width 106 height 25
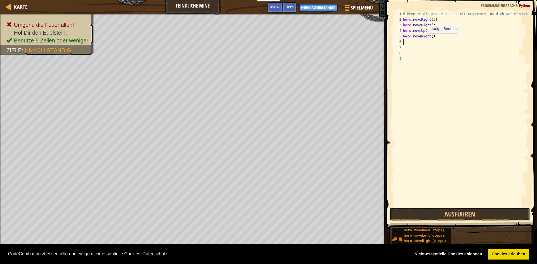
scroll to position [3, 0]
type textarea "righ"
click at [425, 51] on div "hero.move Righ t Drück die Eingabetaste" at bounding box center [455, 57] width 106 height 25
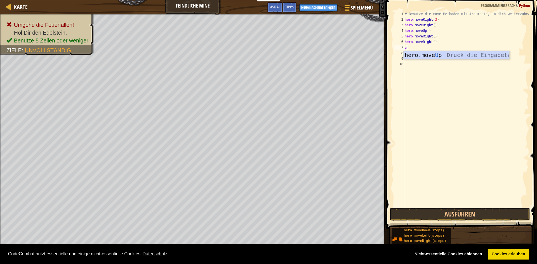
type textarea "up"
click at [434, 52] on div "hero.move Up Drück die Eingabetaste" at bounding box center [457, 63] width 106 height 25
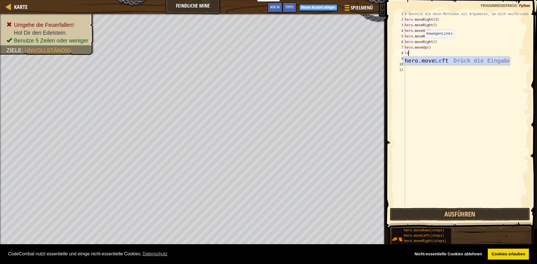
type textarea "lef"
click at [430, 60] on div "hero.move Lef t Drück die Eingabetaste" at bounding box center [457, 69] width 106 height 25
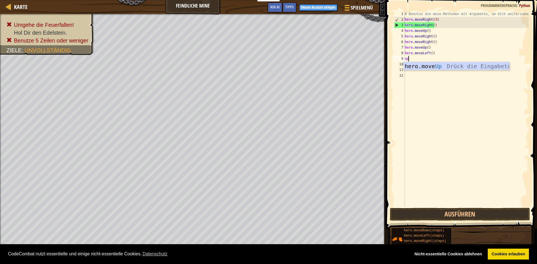
type textarea "u"
type textarea "left"
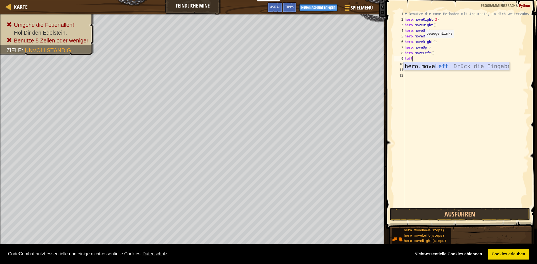
click at [429, 67] on div "hero.move Left Drück die Eingabetaste" at bounding box center [457, 74] width 106 height 25
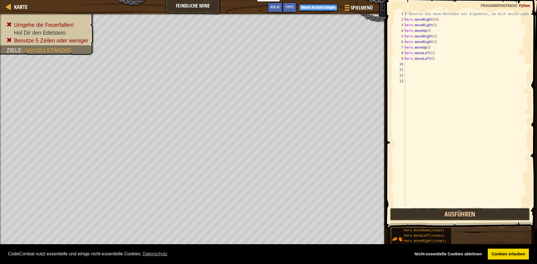
click at [503, 219] on button "Ausführen" at bounding box center [460, 214] width 140 height 13
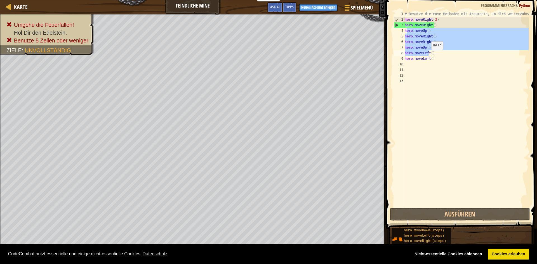
drag, startPoint x: 406, startPoint y: 31, endPoint x: 439, endPoint y: 65, distance: 47.5
click at [439, 65] on div "# Benutze die move-Methoden mit Argumente, um dich weiterzubewegen hero . moveR…" at bounding box center [466, 114] width 125 height 207
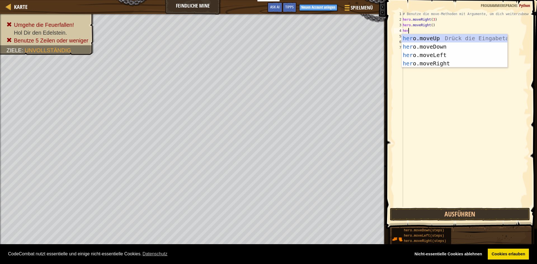
scroll to position [3, 0]
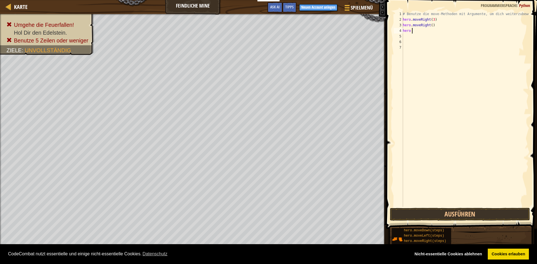
type textarea "hero d"
click at [441, 38] on div "hero.move D own Drück die Eingabetaste" at bounding box center [464, 46] width 106 height 25
type textarea "r"
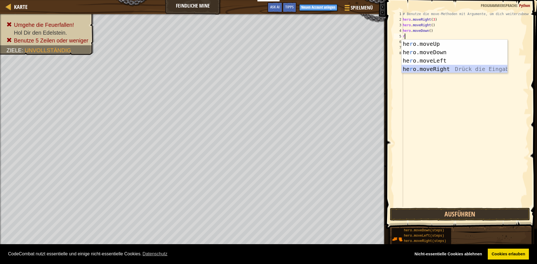
click at [449, 70] on div "he r o.moveUp Drück die Eingabetaste he r o.moveDown Drück die Eingabetaste he …" at bounding box center [455, 65] width 106 height 50
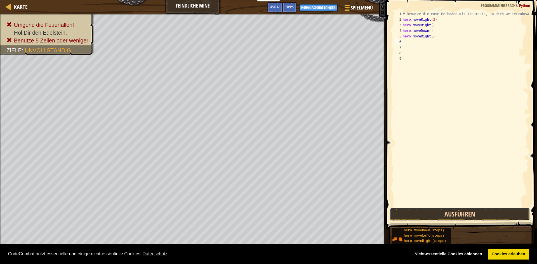
click at [494, 209] on button "Ausführen" at bounding box center [460, 214] width 140 height 13
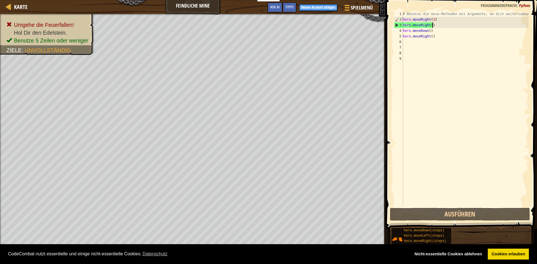
click at [434, 27] on div "# Benutze die move-Methoden mit Argumente, um dich weiterzubewegen hero . moveR…" at bounding box center [465, 114] width 127 height 207
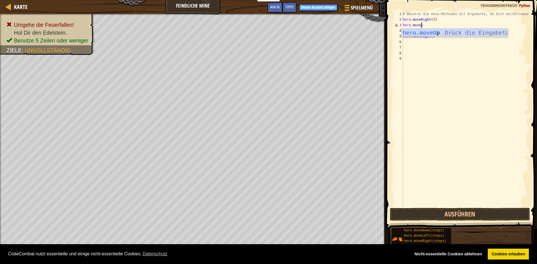
type textarea "hero.moveup"
click at [447, 31] on div "hero.moveUp Drück die Eingabetaste" at bounding box center [455, 41] width 106 height 25
click at [481, 214] on button "Ausführen" at bounding box center [460, 214] width 140 height 13
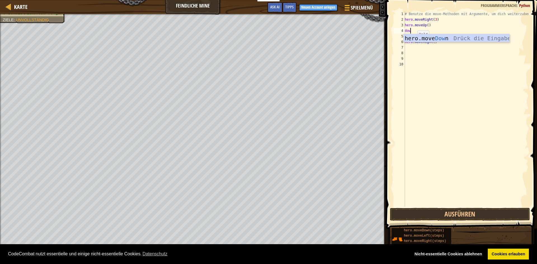
type textarea "down"
click at [461, 35] on div "hero.move Down Drück die Eingabetaste" at bounding box center [457, 46] width 106 height 25
click at [460, 48] on div "# Benutze die move-Methoden mit Argumente, um dich weiterzubewegen hero . moveR…" at bounding box center [466, 114] width 125 height 207
click at [417, 34] on div "# Benutze die move-Methoden mit Argumente, um dich weiterzubewegen hero . moveR…" at bounding box center [466, 114] width 125 height 207
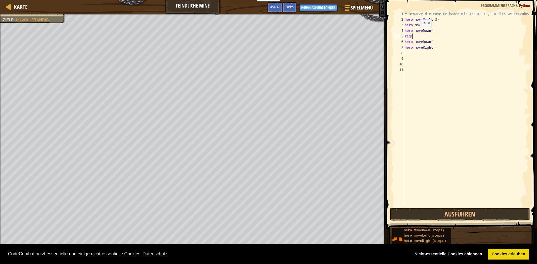
type textarea "right"
click at [430, 42] on div "hero.move Right Drück die Eingabetaste" at bounding box center [457, 52] width 106 height 25
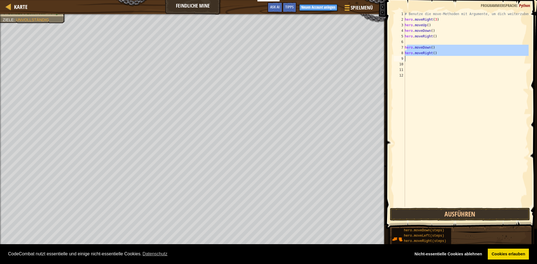
drag, startPoint x: 406, startPoint y: 46, endPoint x: 425, endPoint y: 59, distance: 22.7
click at [425, 59] on div "# Benutze die move-Methoden mit Argumente, um dich weiterzubewegen hero . moveR…" at bounding box center [466, 114] width 125 height 207
type textarea "h"
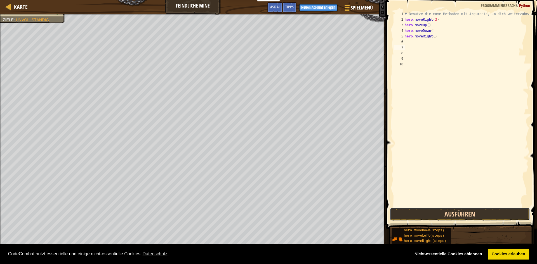
click at [434, 217] on button "Ausführen" at bounding box center [460, 214] width 140 height 13
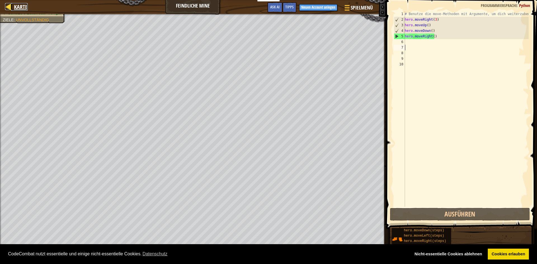
click at [9, 8] on div at bounding box center [8, 6] width 7 height 7
select select "de-DE"
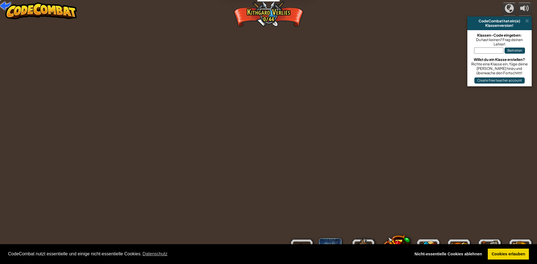
select select "de-DE"
